Goal: Find specific fact: Find specific fact

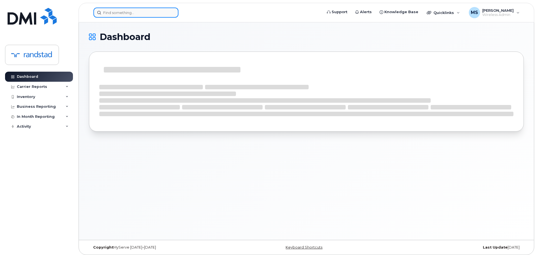
click at [128, 12] on input at bounding box center [135, 13] width 85 height 10
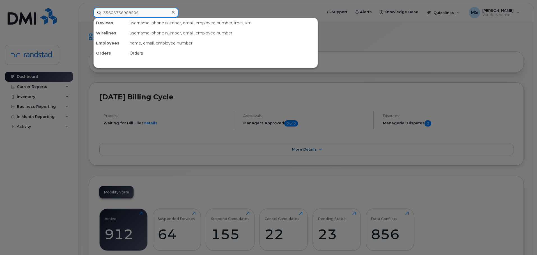
type input "356057369085055"
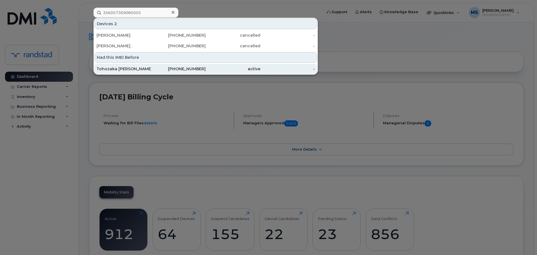
click at [123, 73] on div "Tohozaka [PERSON_NAME]" at bounding box center [123, 69] width 55 height 10
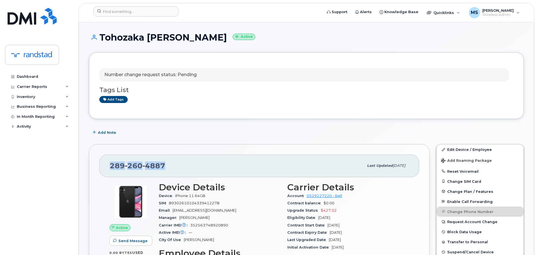
drag, startPoint x: 171, startPoint y: 164, endPoint x: 99, endPoint y: 168, distance: 71.4
click at [99, 168] on div "289 260 4887 Last updated Sep 22, 2025" at bounding box center [259, 166] width 320 height 22
copy span "289 260 4887"
